Goal: Check status

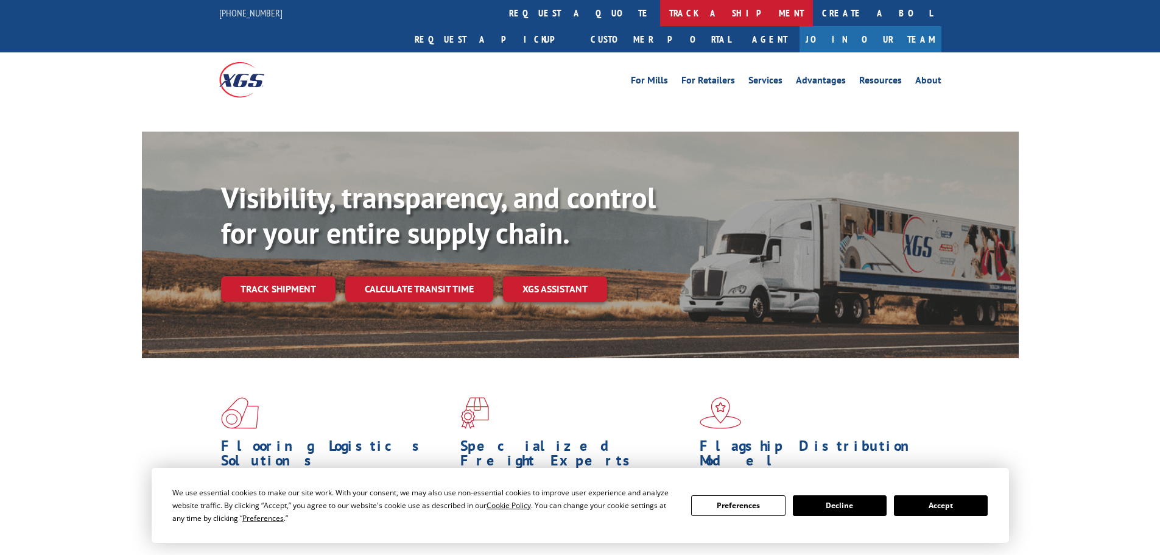
click at [660, 19] on link "track a shipment" at bounding box center [736, 13] width 153 height 26
click at [660, 12] on link "track a shipment" at bounding box center [736, 13] width 153 height 26
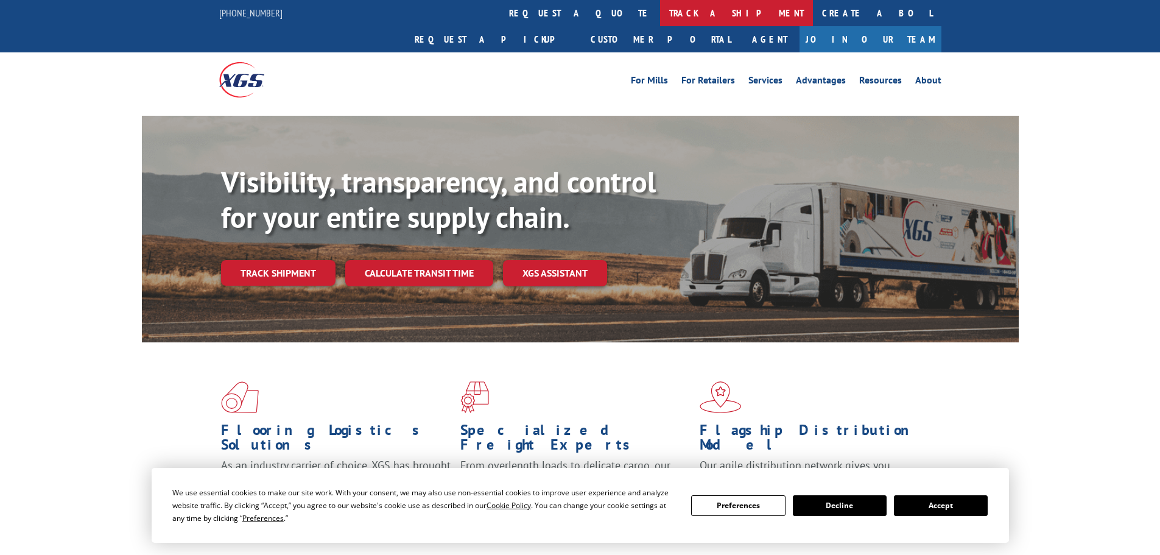
click at [660, 17] on link "track a shipment" at bounding box center [736, 13] width 153 height 26
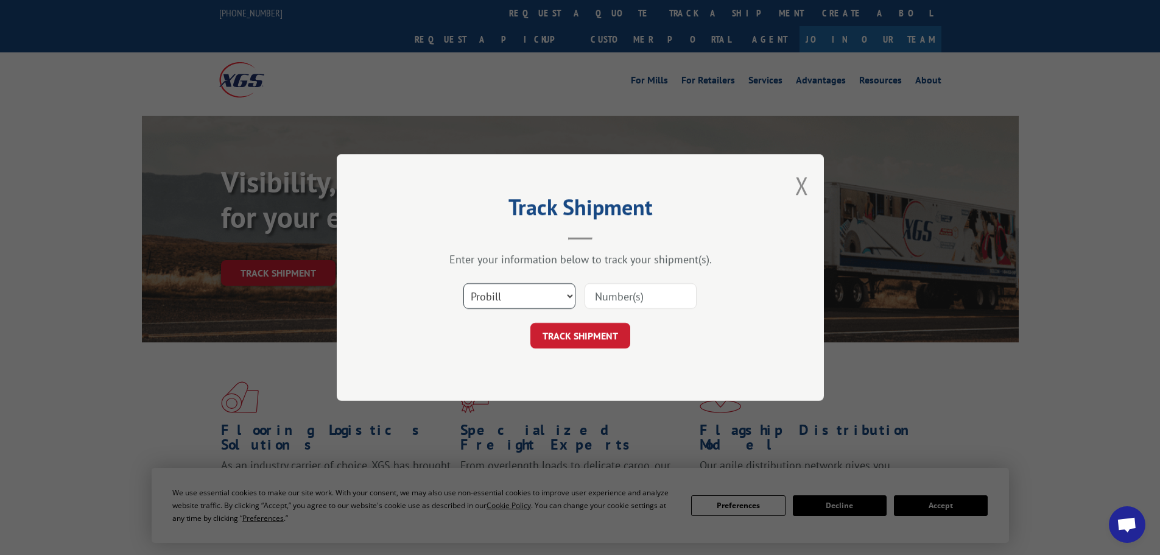
click at [527, 298] on select "Select category... Probill BOL PO" at bounding box center [519, 296] width 112 height 26
select select "bol"
click at [463, 283] on select "Select category... Probill BOL PO" at bounding box center [519, 296] width 112 height 26
click at [651, 297] on input at bounding box center [641, 296] width 112 height 26
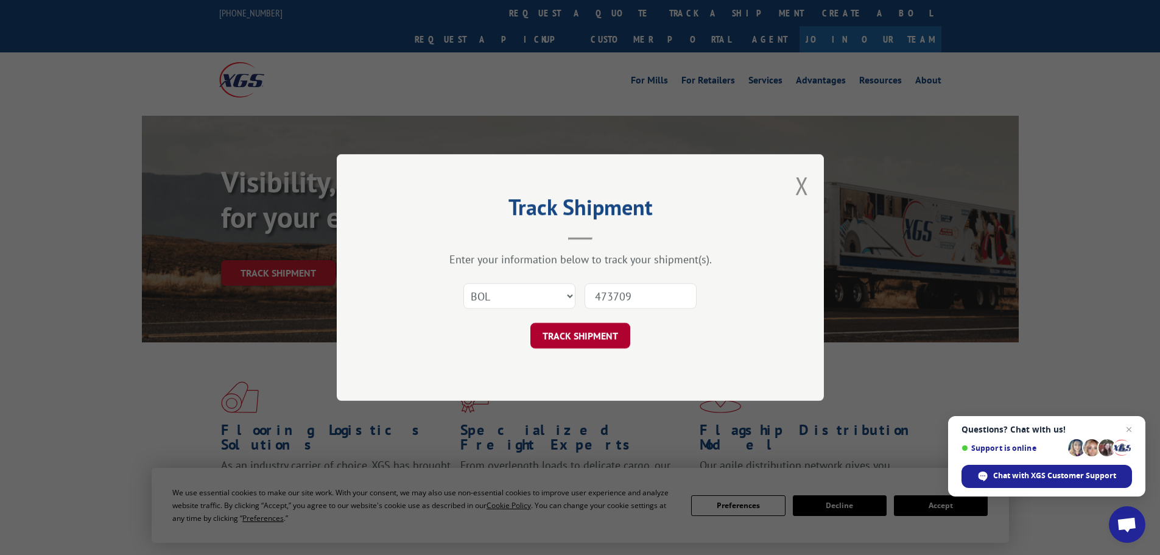
type input "473709"
click at [592, 332] on button "TRACK SHIPMENT" at bounding box center [580, 336] width 100 height 26
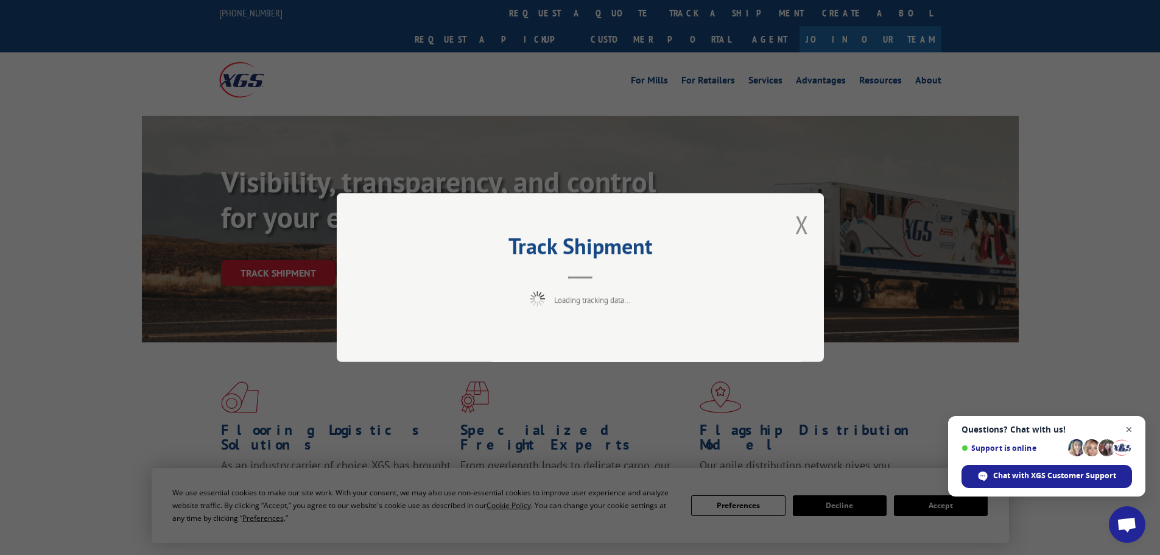
click at [1125, 429] on span "Close chat" at bounding box center [1129, 429] width 15 height 15
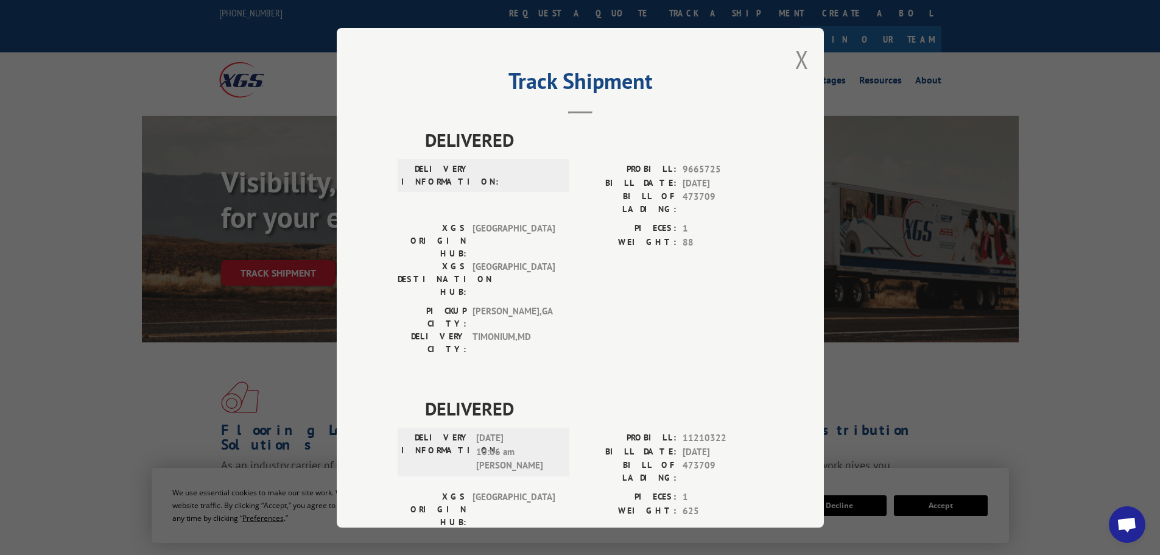
click at [805, 66] on div "Track Shipment DELIVERED DELIVERY INFORMATION: PROBILL: 9665725 BILL DATE: [DAT…" at bounding box center [580, 277] width 487 height 499
click at [795, 60] on button "Close modal" at bounding box center [801, 59] width 13 height 32
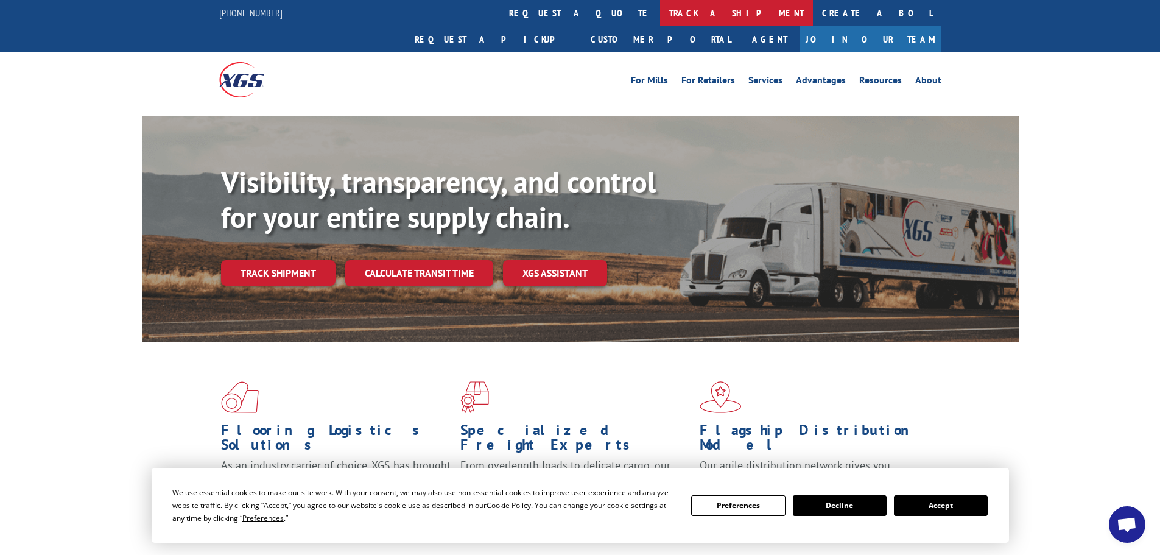
click at [660, 11] on link "track a shipment" at bounding box center [736, 13] width 153 height 26
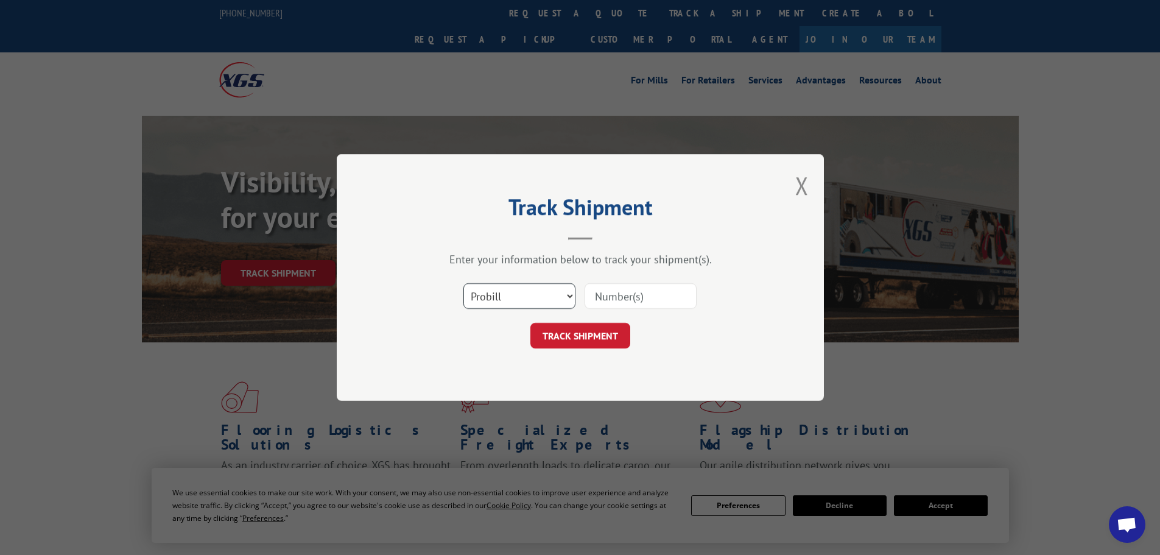
click at [555, 291] on select "Select category... Probill BOL PO" at bounding box center [519, 296] width 112 height 26
select select "bol"
click at [463, 283] on select "Select category... Probill BOL PO" at bounding box center [519, 296] width 112 height 26
click at [619, 292] on input at bounding box center [641, 296] width 112 height 26
type input "473929"
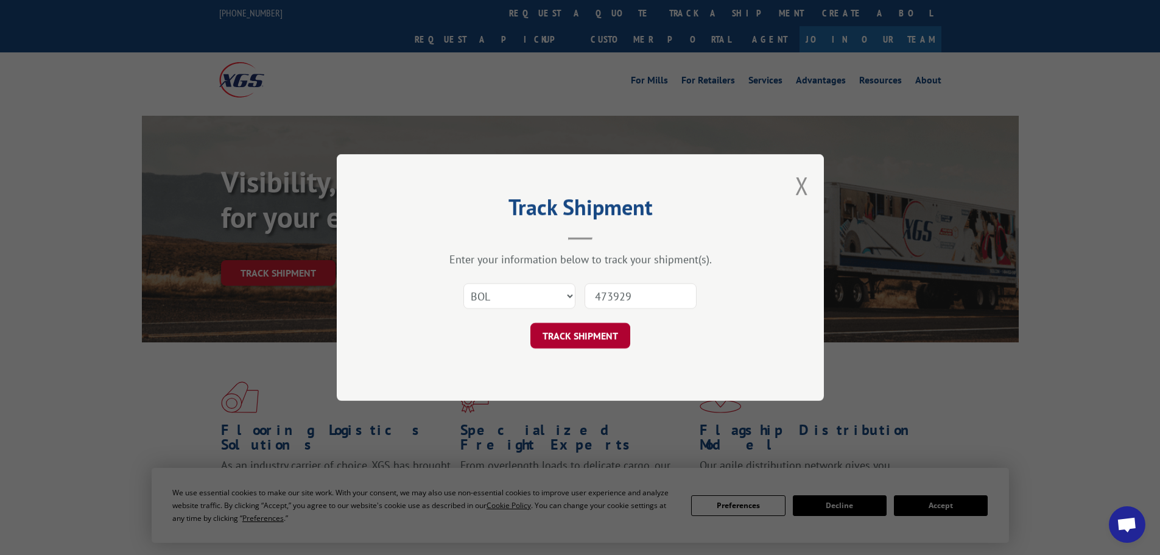
click at [586, 333] on button "TRACK SHIPMENT" at bounding box center [580, 336] width 100 height 26
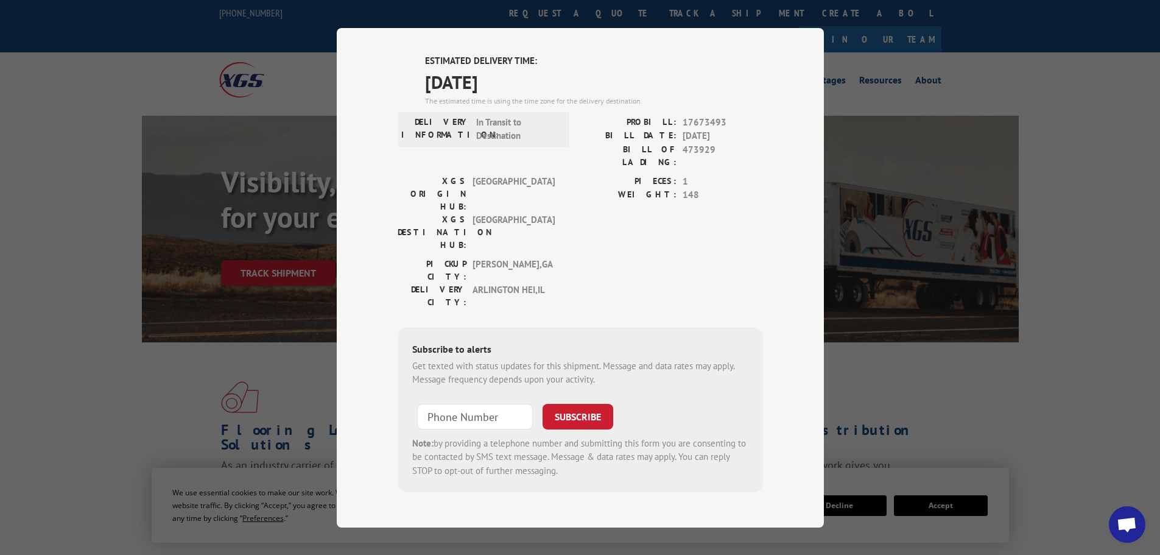
scroll to position [792, 0]
